Goal: Task Accomplishment & Management: Manage account settings

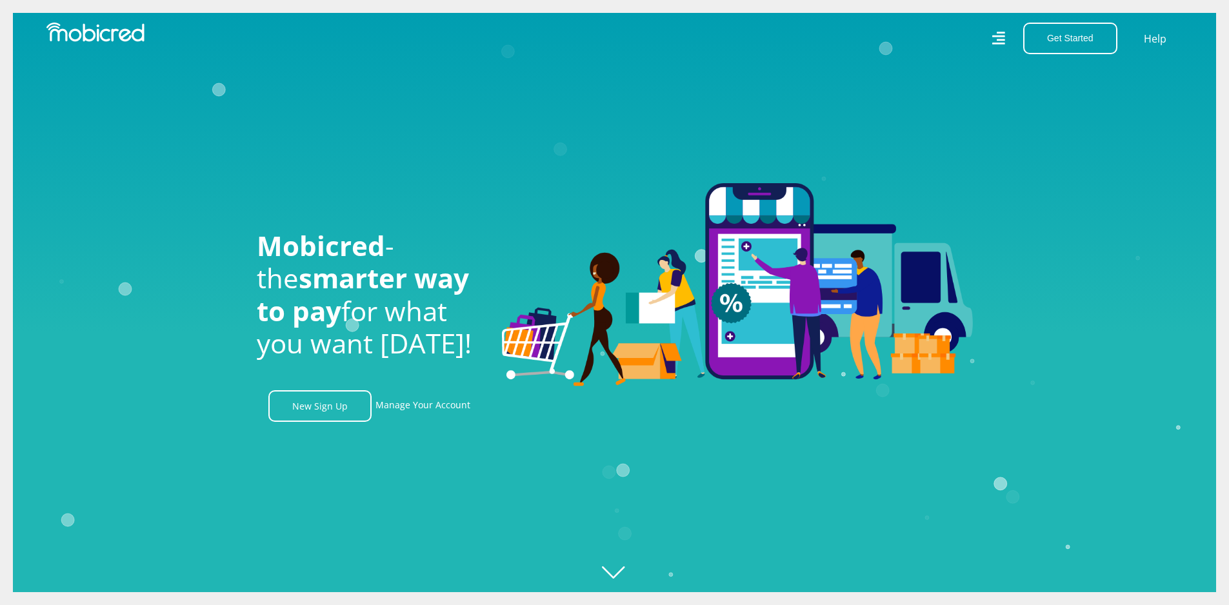
scroll to position [0, 919]
click at [422, 406] on link "Manage Your Account" at bounding box center [422, 406] width 95 height 32
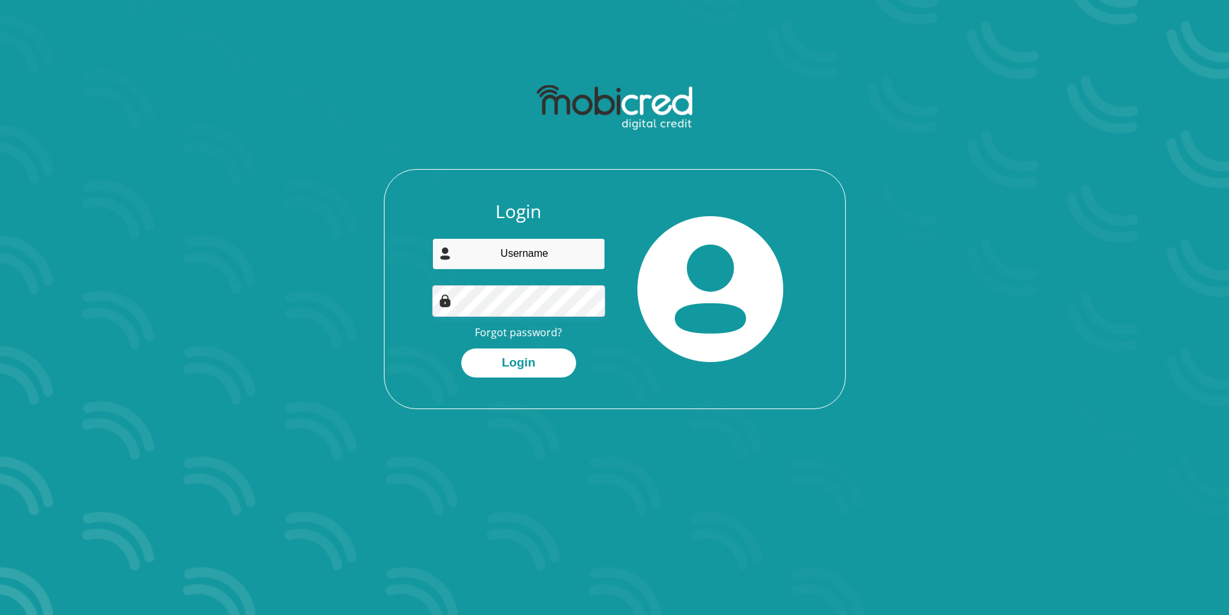
type input "[EMAIL_ADDRESS][DOMAIN_NAME]"
click at [441, 303] on img at bounding box center [445, 300] width 13 height 13
